Goal: Check status

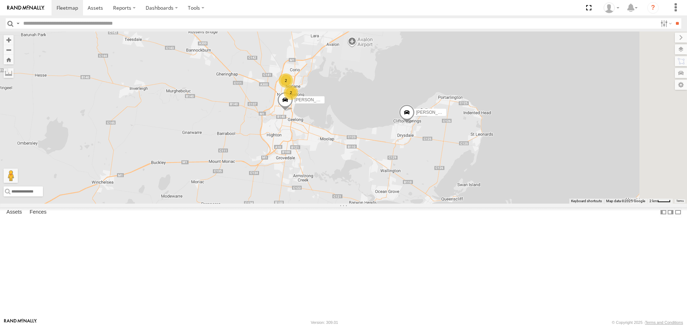
click at [0, 0] on span at bounding box center [0, 0] width 0 height 0
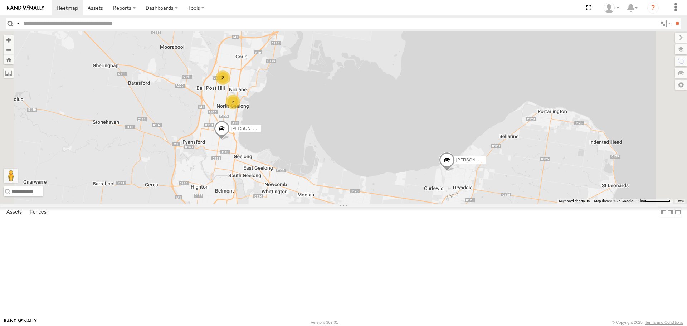
click at [0, 0] on span at bounding box center [0, 0] width 0 height 0
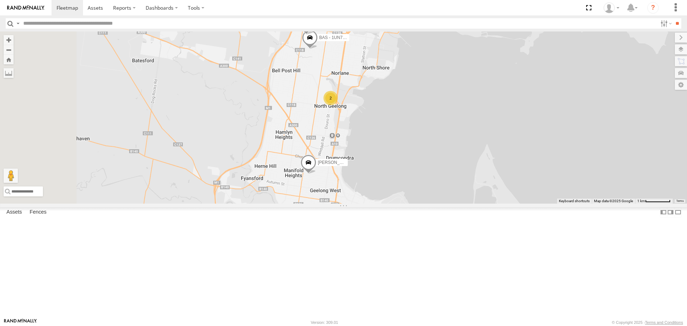
drag, startPoint x: 205, startPoint y: 150, endPoint x: 399, endPoint y: 171, distance: 195.1
click at [399, 171] on div "Robbie BAS - 1UN7FC Jamie Andrew and Di 2" at bounding box center [343, 117] width 687 height 172
